Goal: Task Accomplishment & Management: Use online tool/utility

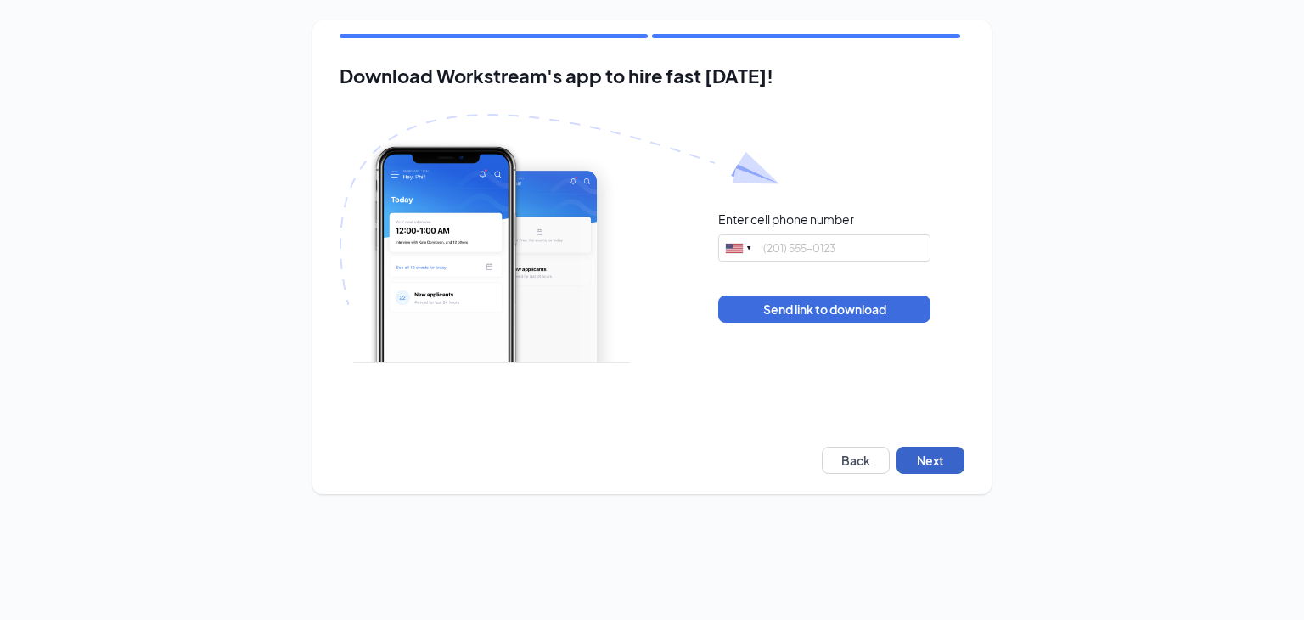
click at [914, 457] on button "Next" at bounding box center [931, 460] width 68 height 27
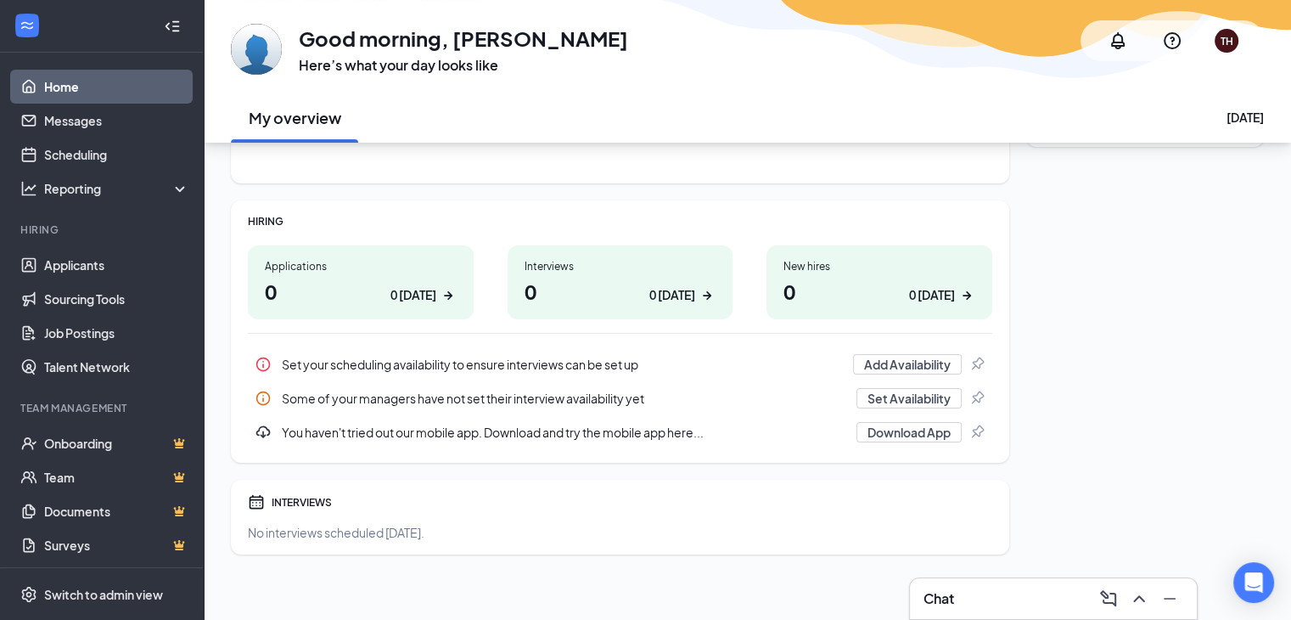
scroll to position [176, 0]
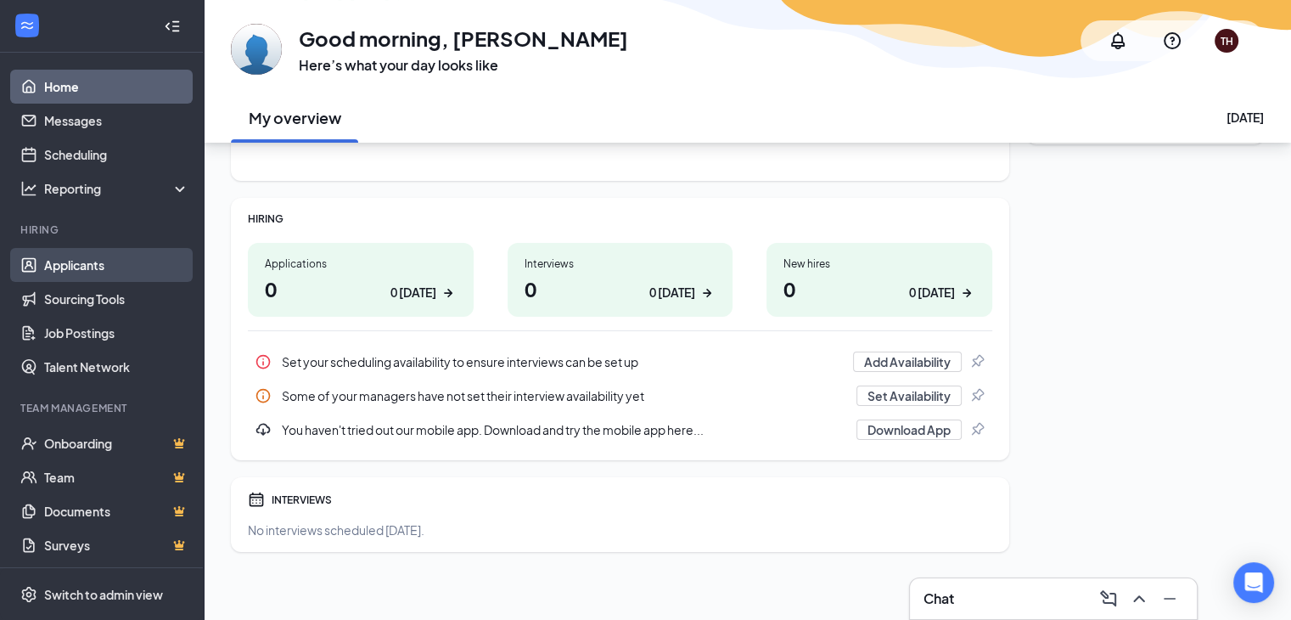
click at [72, 273] on link "Applicants" at bounding box center [116, 265] width 145 height 34
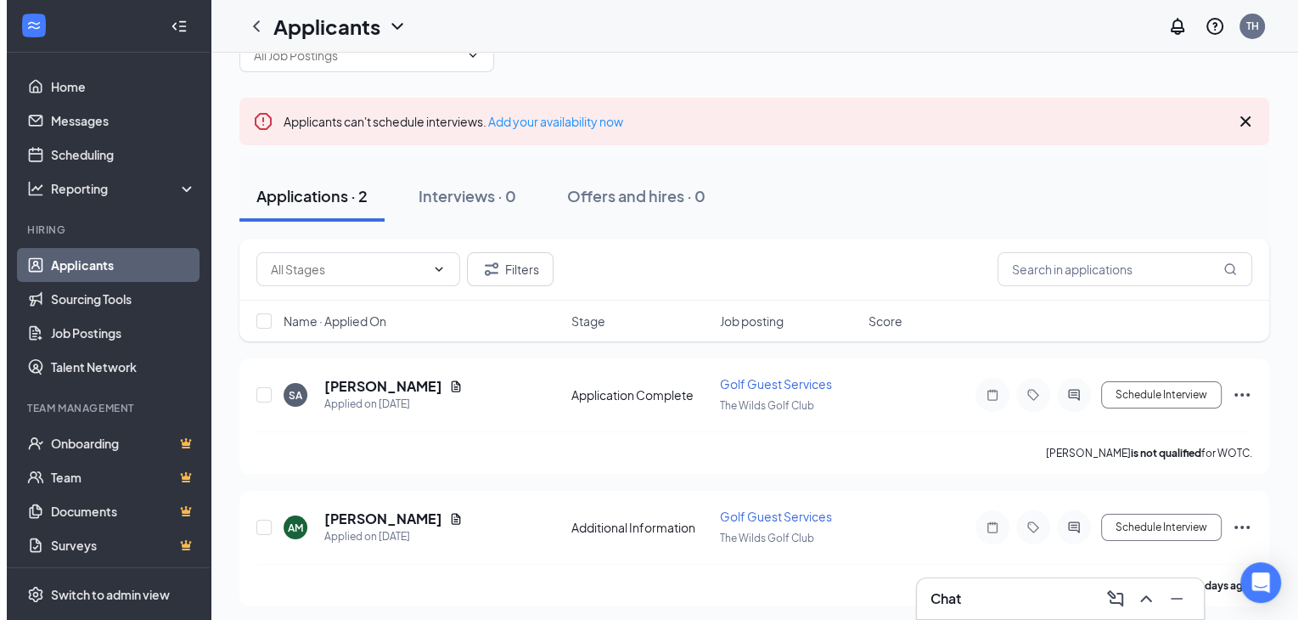
scroll to position [54, 0]
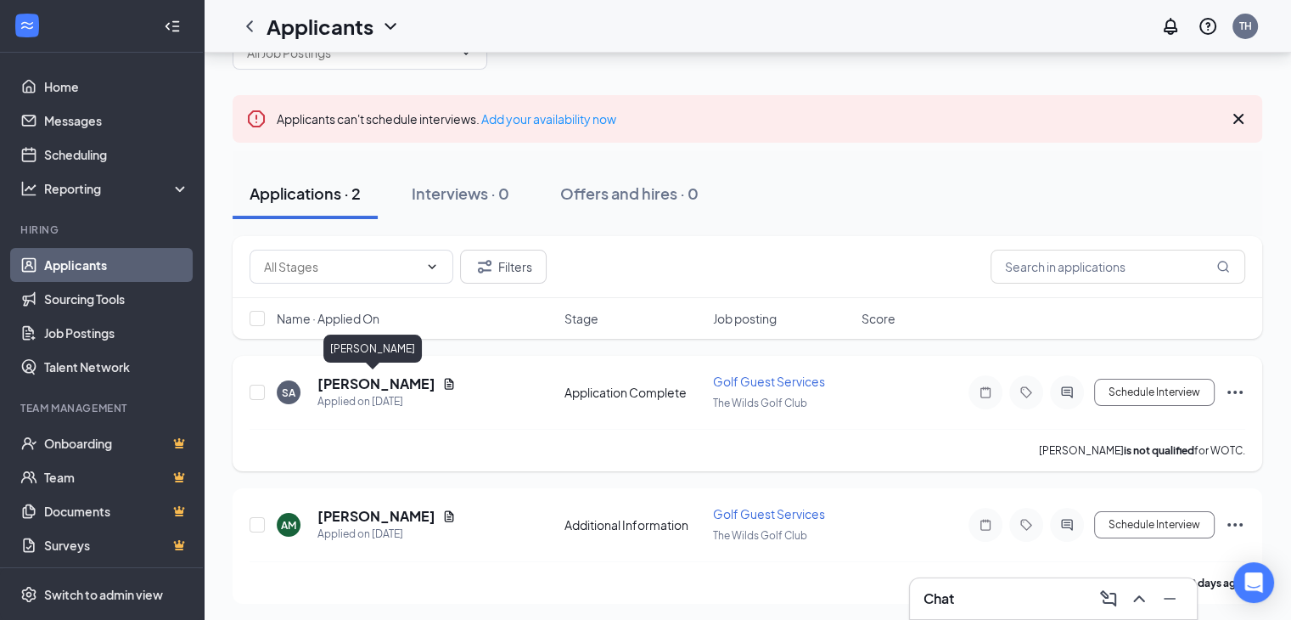
click at [375, 374] on h5 "[PERSON_NAME]" at bounding box center [377, 383] width 118 height 19
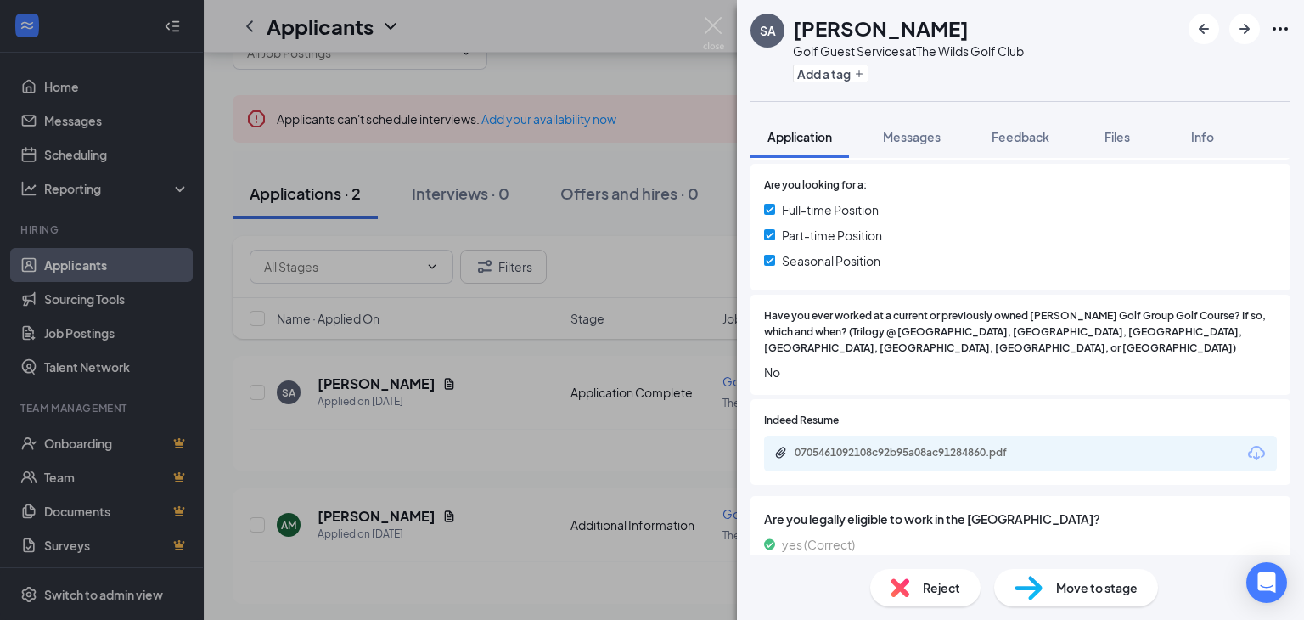
scroll to position [424, 0]
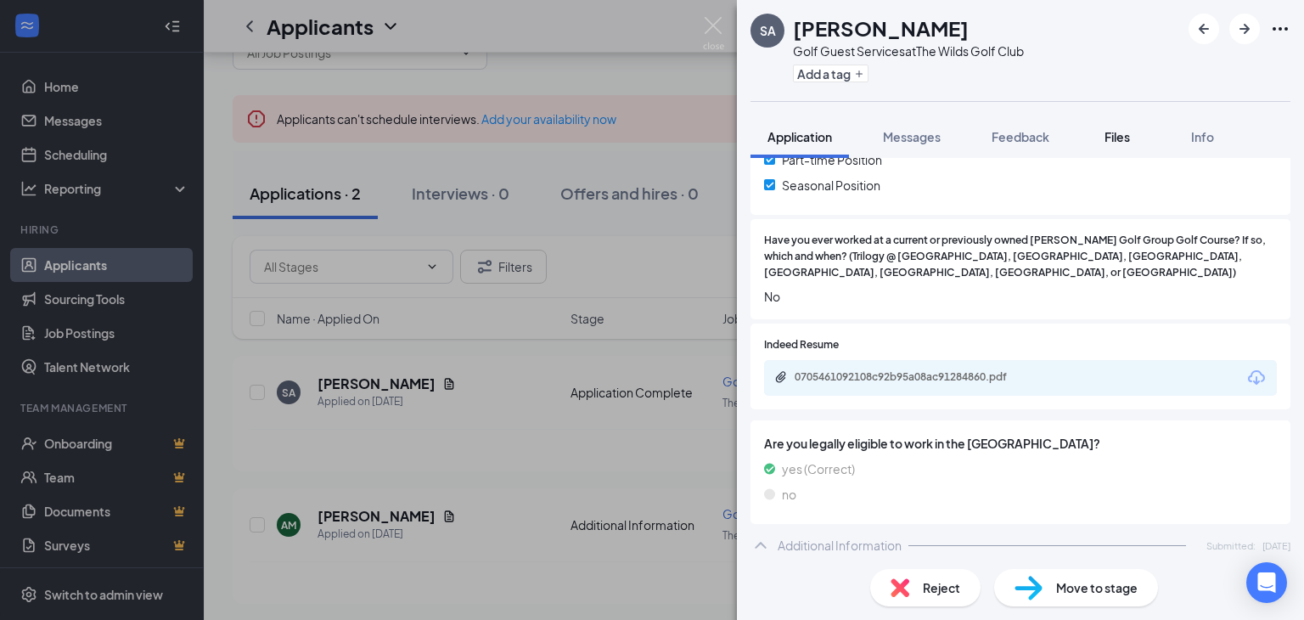
click at [1138, 143] on button "Files" at bounding box center [1117, 136] width 68 height 42
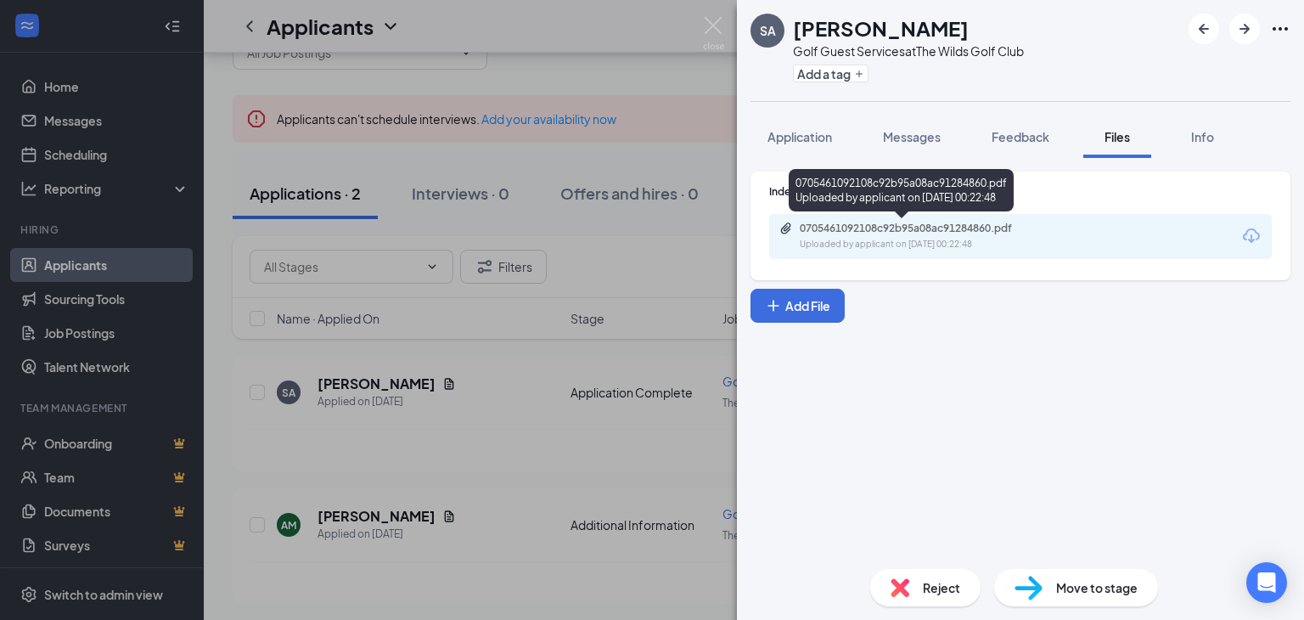
click at [891, 225] on div "0705461092108c92b95a08ac91284860.pdf" at bounding box center [919, 229] width 238 height 14
